Goal: Task Accomplishment & Management: Complete application form

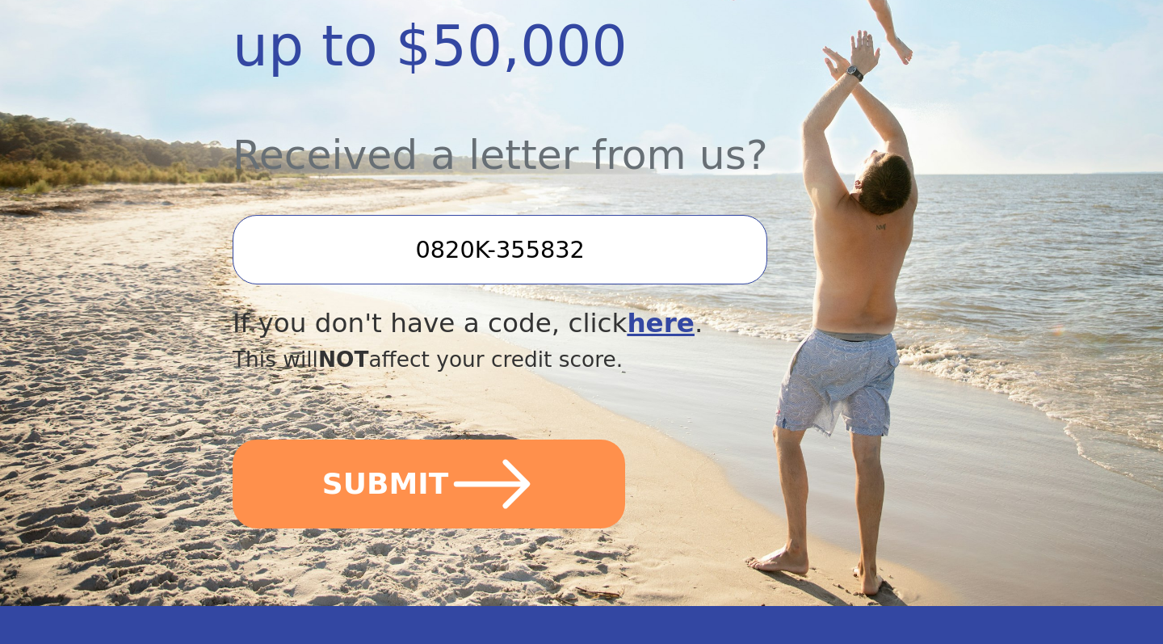
scroll to position [515, 0]
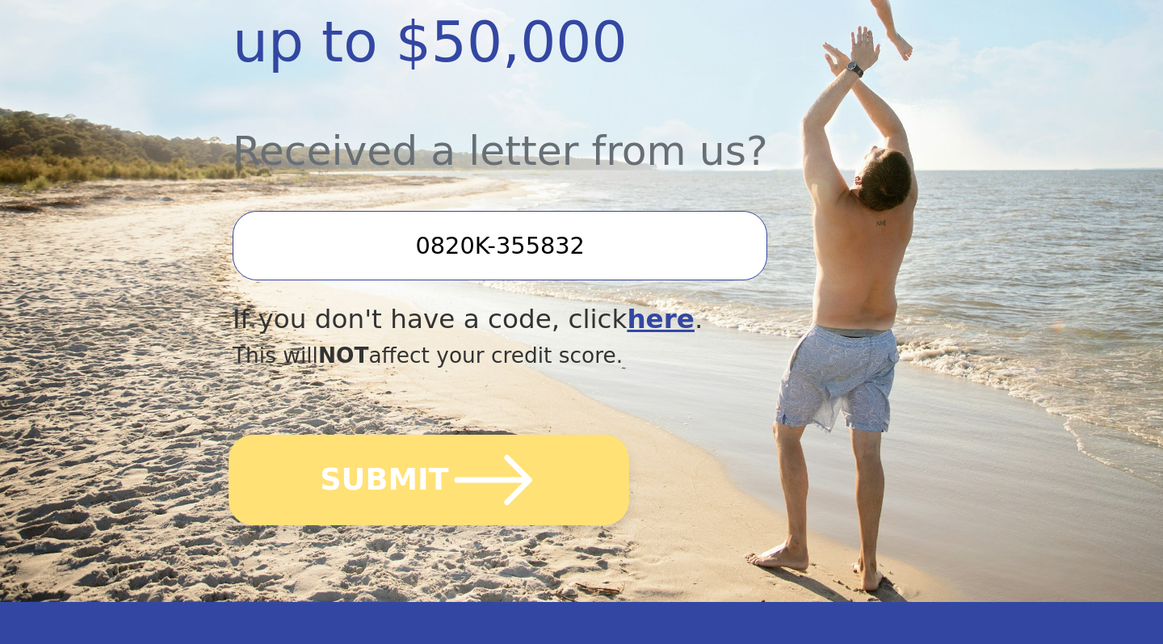
click at [500, 498] on icon "submit" at bounding box center [494, 480] width 78 height 50
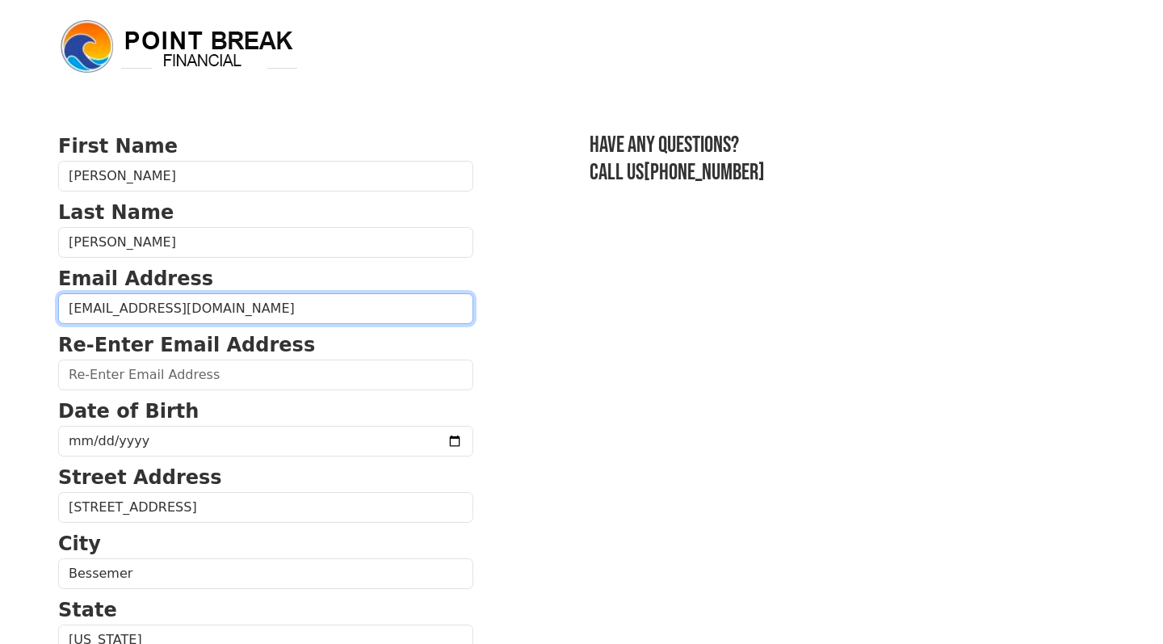
type input "[EMAIL_ADDRESS][DOMAIN_NAME]"
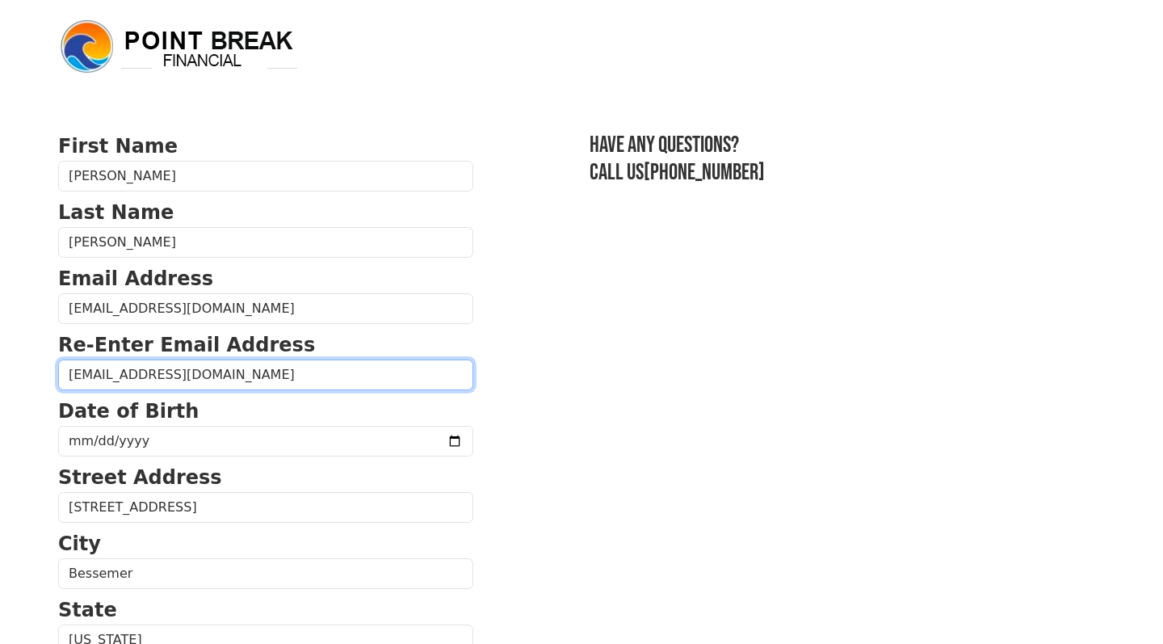
type input "[EMAIL_ADDRESS][DOMAIN_NAME]"
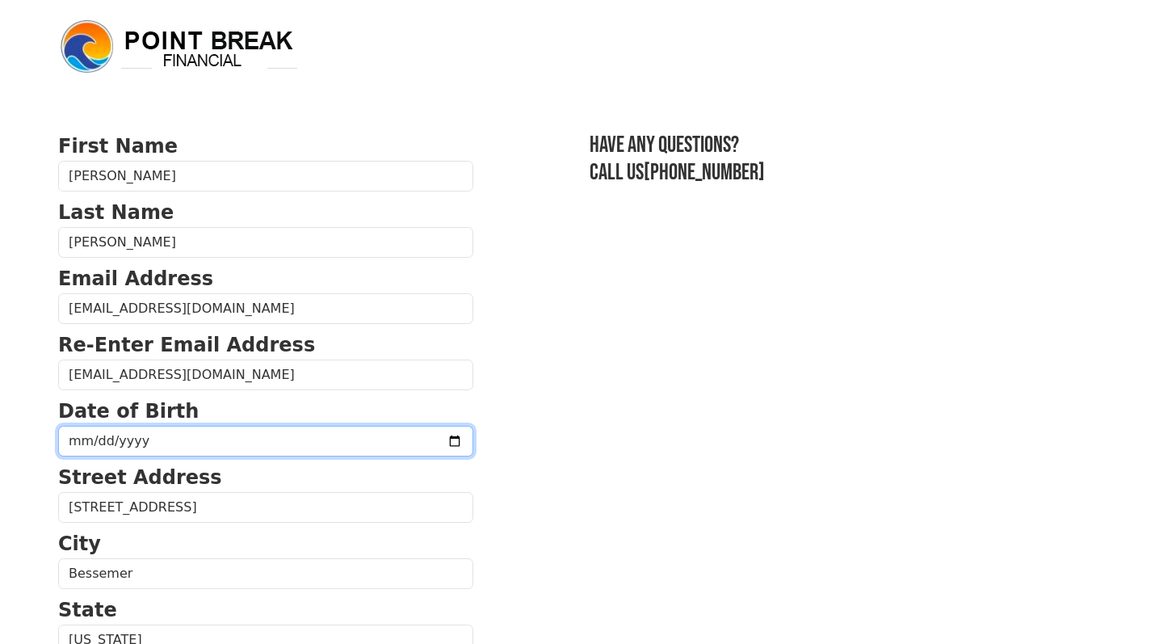
click at [246, 430] on input "date" at bounding box center [265, 441] width 415 height 31
click at [94, 440] on input "date" at bounding box center [265, 441] width 415 height 31
type input "[DATE]"
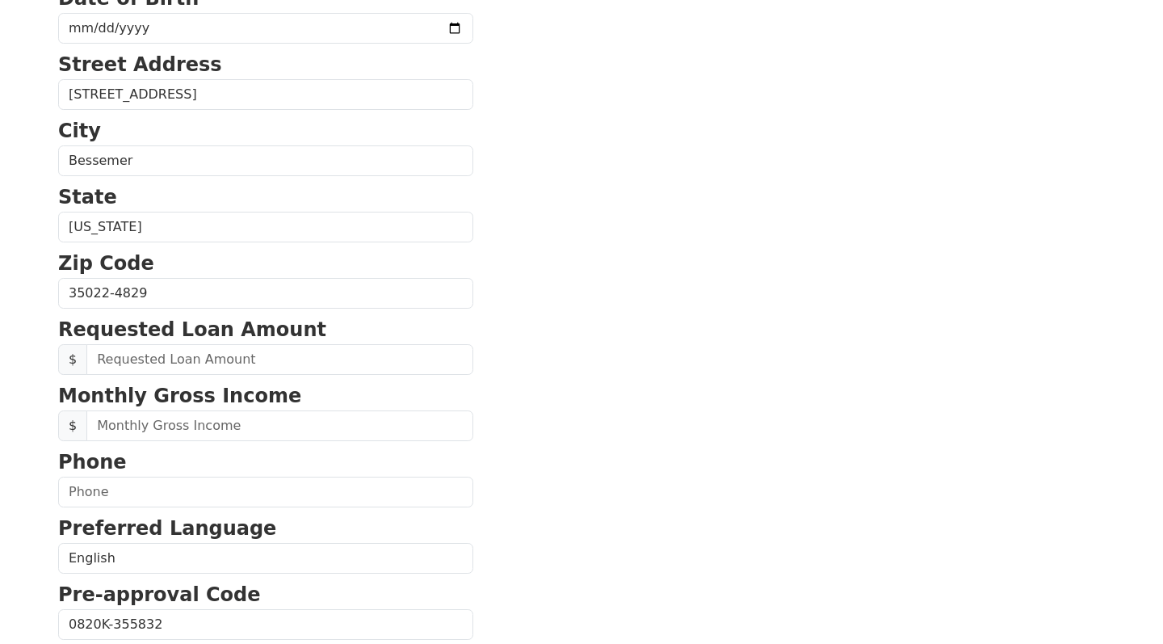
scroll to position [422, 0]
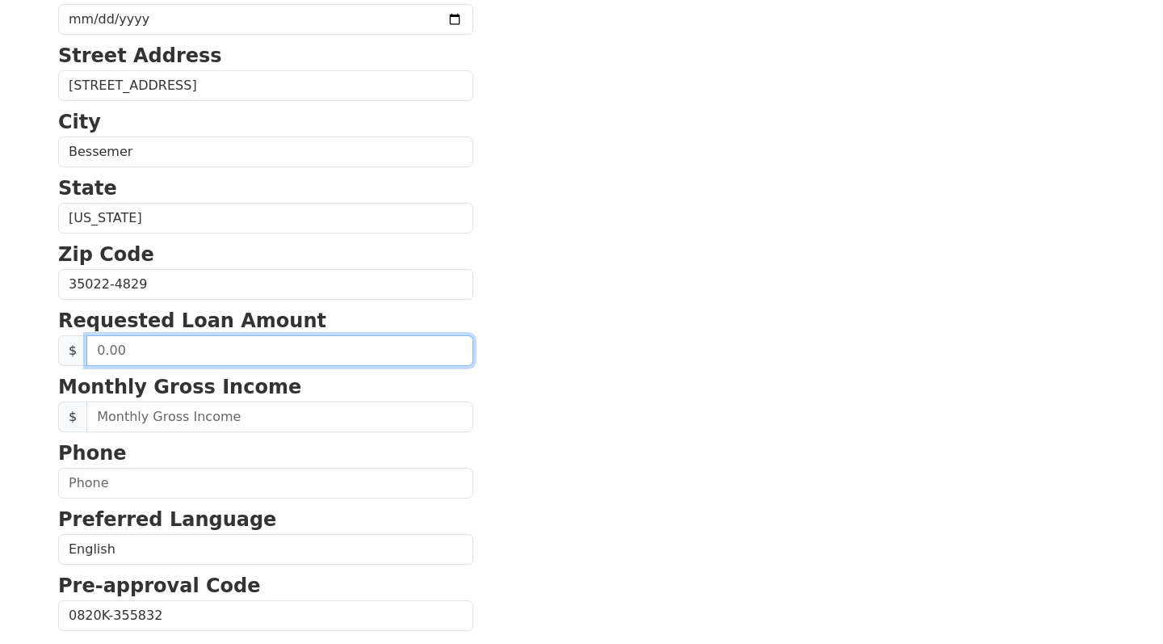
click at [327, 349] on input "text" at bounding box center [279, 350] width 387 height 31
click at [331, 347] on input "text" at bounding box center [279, 350] width 387 height 31
drag, startPoint x: 139, startPoint y: 356, endPoint x: 86, endPoint y: 359, distance: 52.5
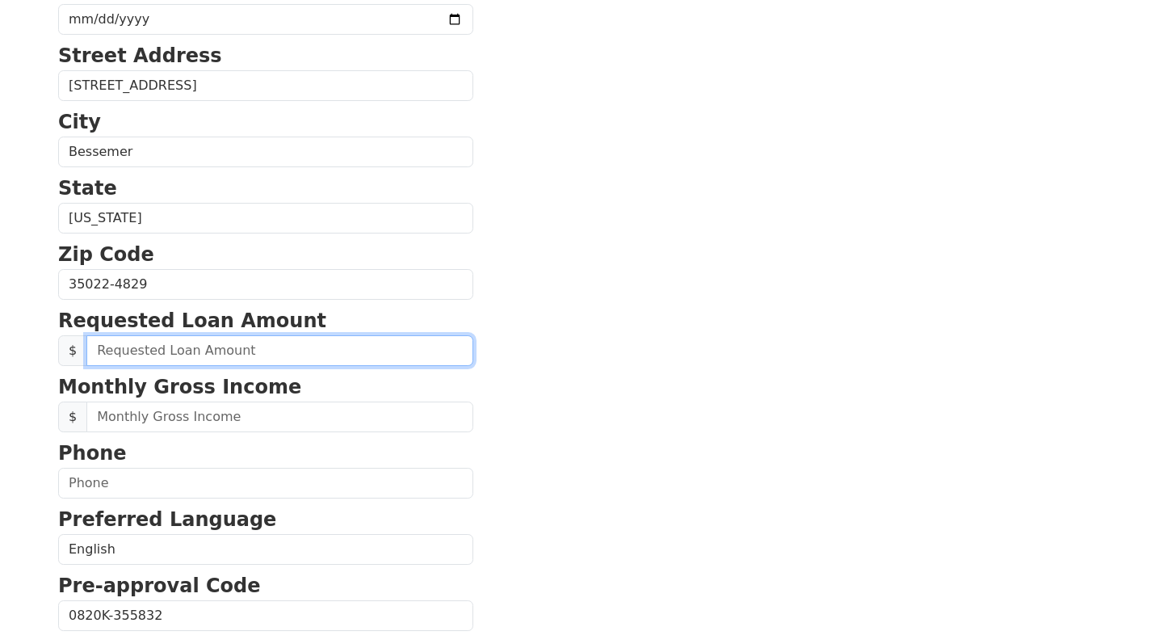
click at [86, 359] on input "text" at bounding box center [279, 350] width 387 height 31
type input "30,000.00"
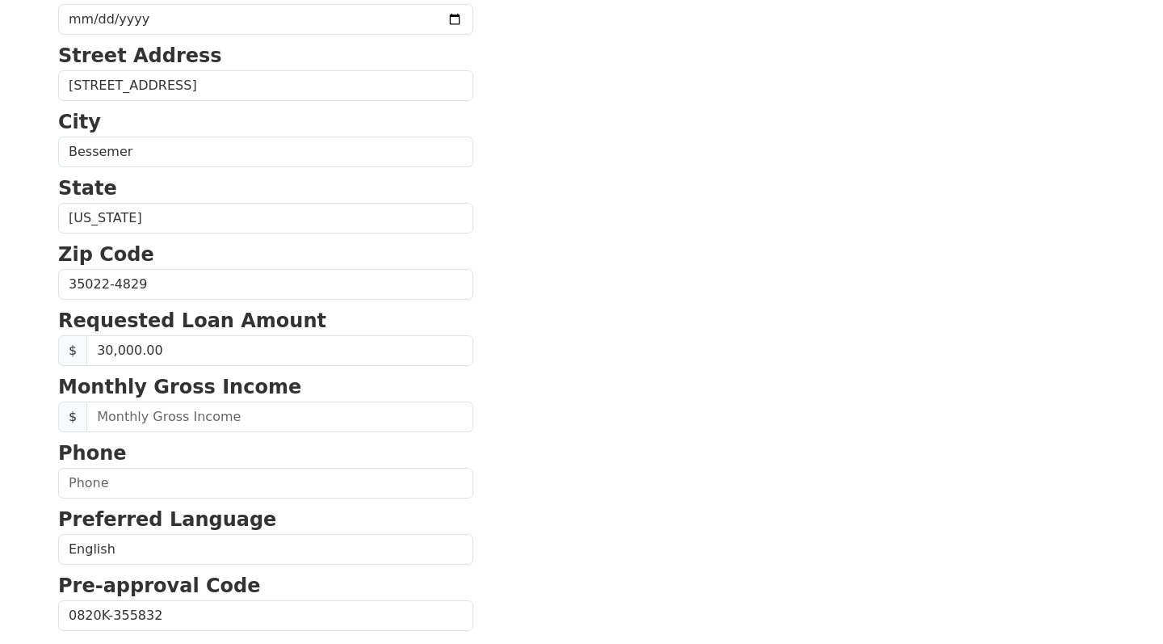
click at [485, 367] on section "First Name [PERSON_NAME] Last Name [PERSON_NAME] Email Address [EMAIL_ADDRESS][…" at bounding box center [581, 286] width 1047 height 1152
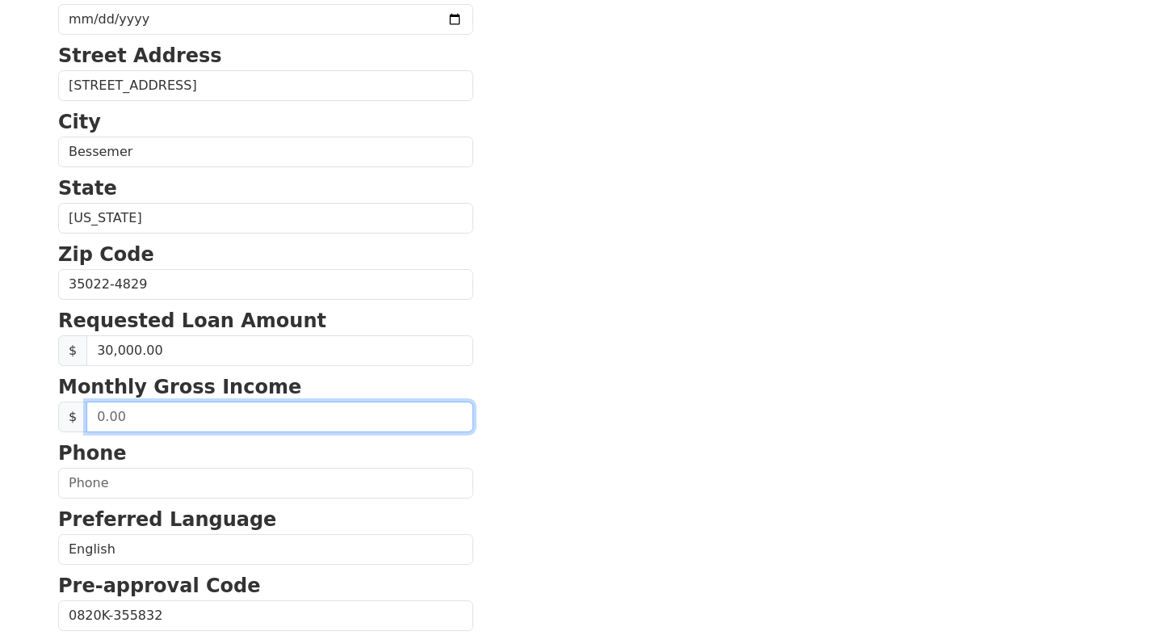
click at [313, 419] on input "text" at bounding box center [279, 416] width 387 height 31
type input "13,869.00"
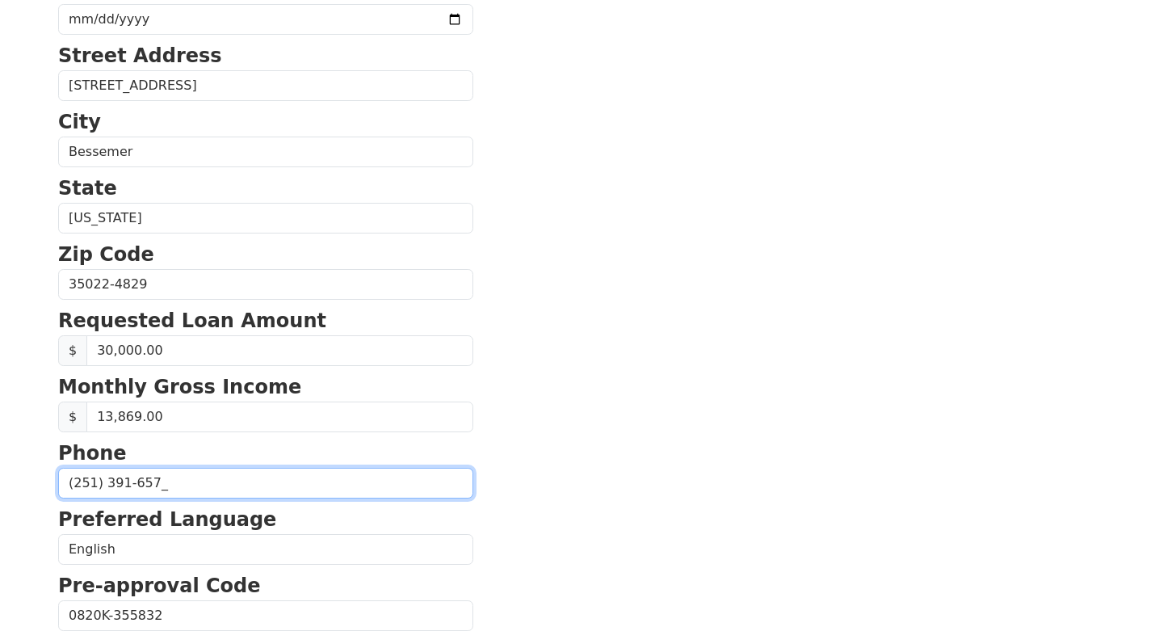
type input "[PHONE_NUMBER]"
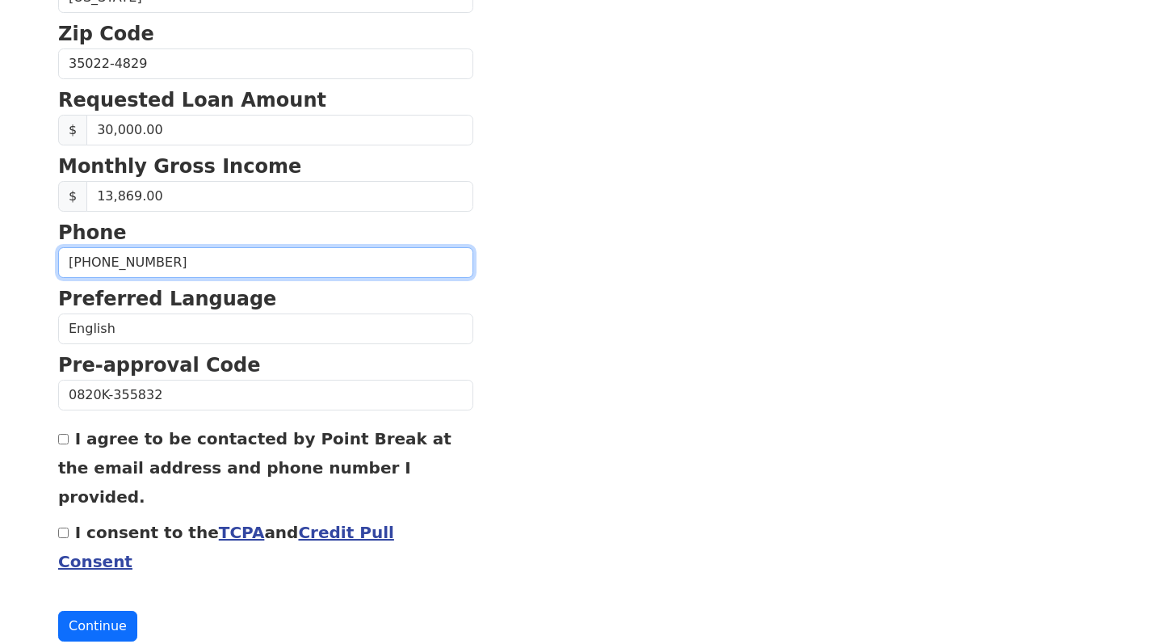
scroll to position [641, 0]
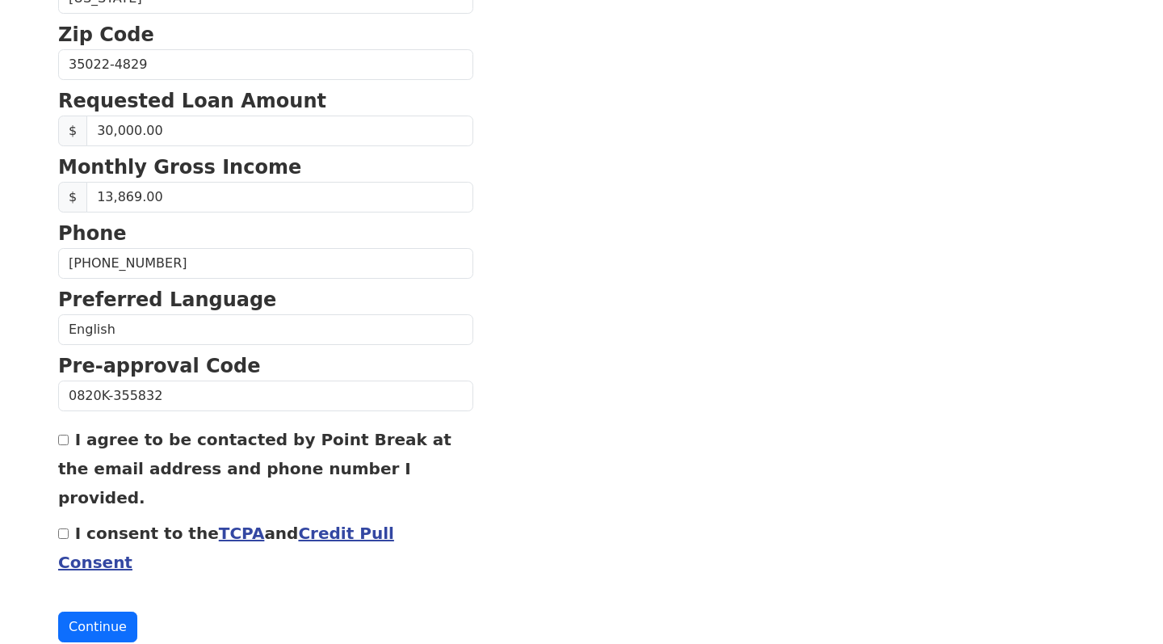
click at [67, 441] on input "I agree to be contacted by Point Break at the email address and phone number I …" at bounding box center [63, 439] width 10 height 10
checkbox input "true"
click at [62, 528] on input "I consent to the TCPA and Credit Pull Consent" at bounding box center [63, 533] width 10 height 10
checkbox input "true"
click at [113, 611] on button "Continue" at bounding box center [97, 626] width 79 height 31
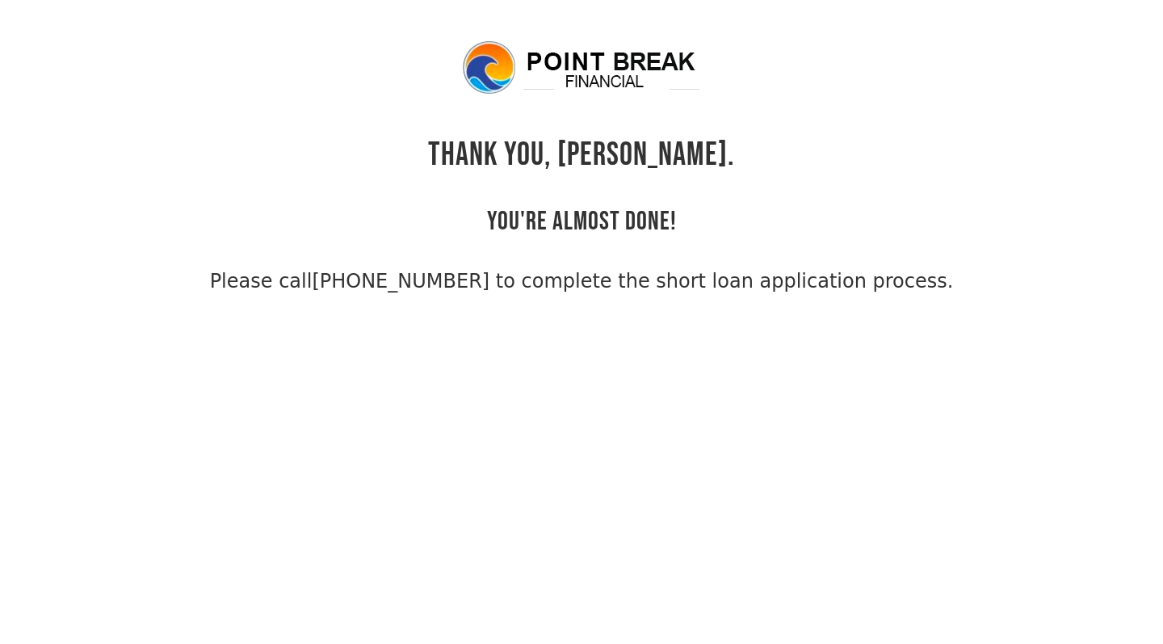
click at [1078, 80] on div "THANK YOU, [PERSON_NAME]. YOU'RE ALMOST DONE! Please call [PHONE_NUMBER] to com…" at bounding box center [581, 167] width 1047 height 257
